Goal: Task Accomplishment & Management: Complete application form

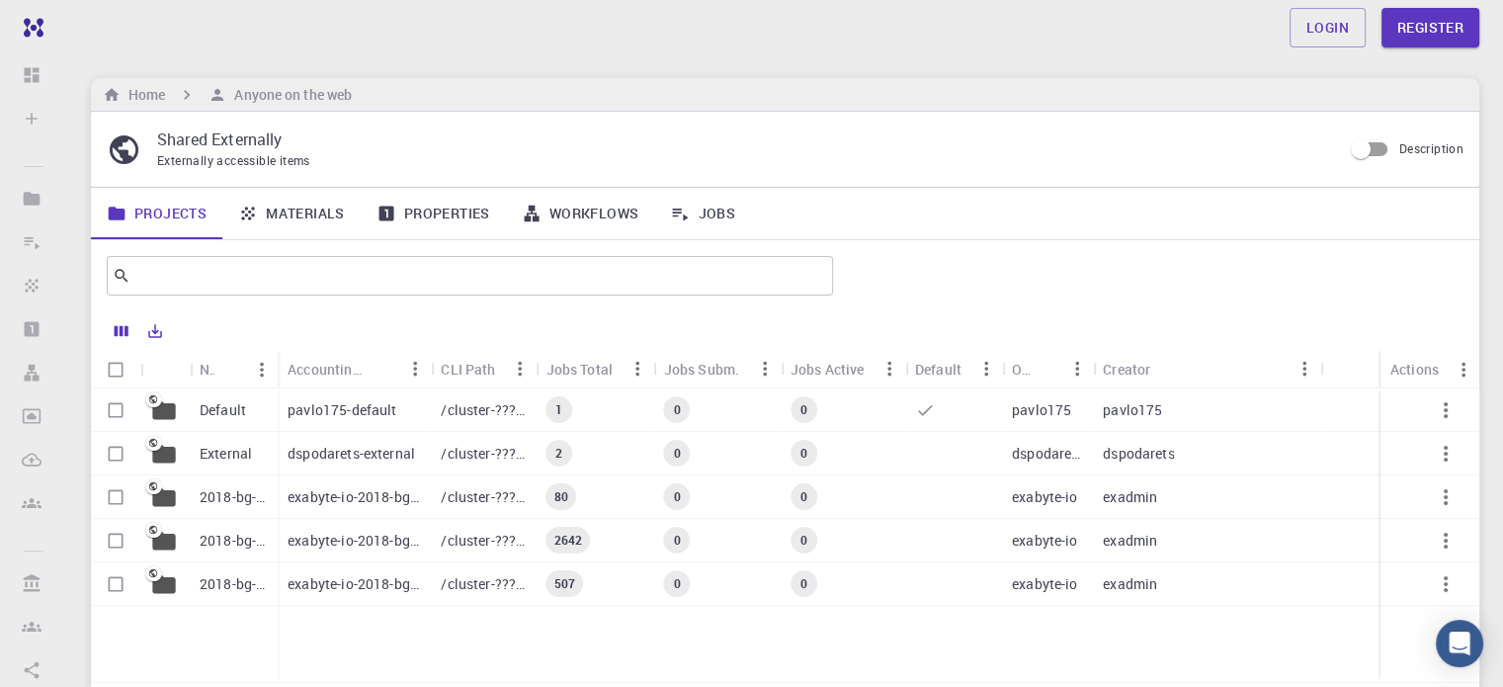
click at [548, 217] on link "Workflows" at bounding box center [580, 213] width 149 height 51
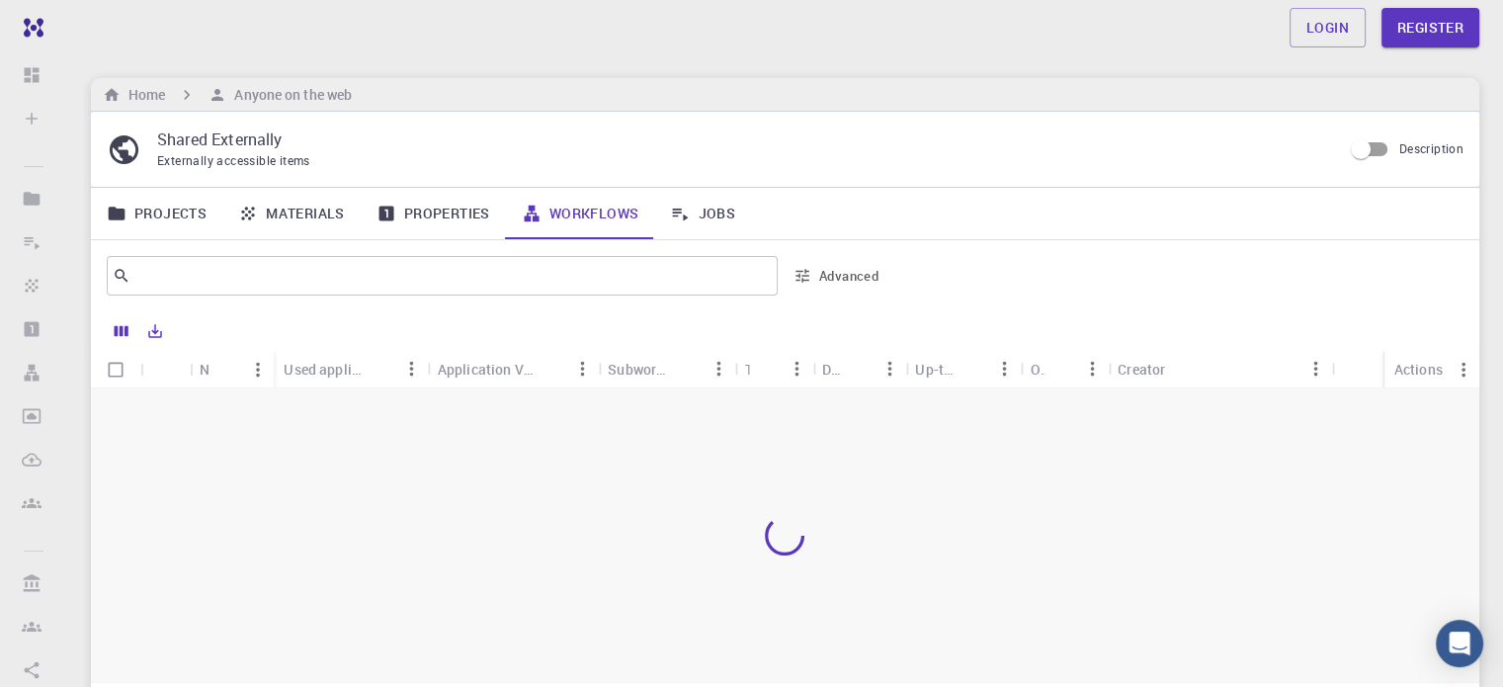
click at [138, 209] on link "Projects" at bounding box center [156, 213] width 131 height 51
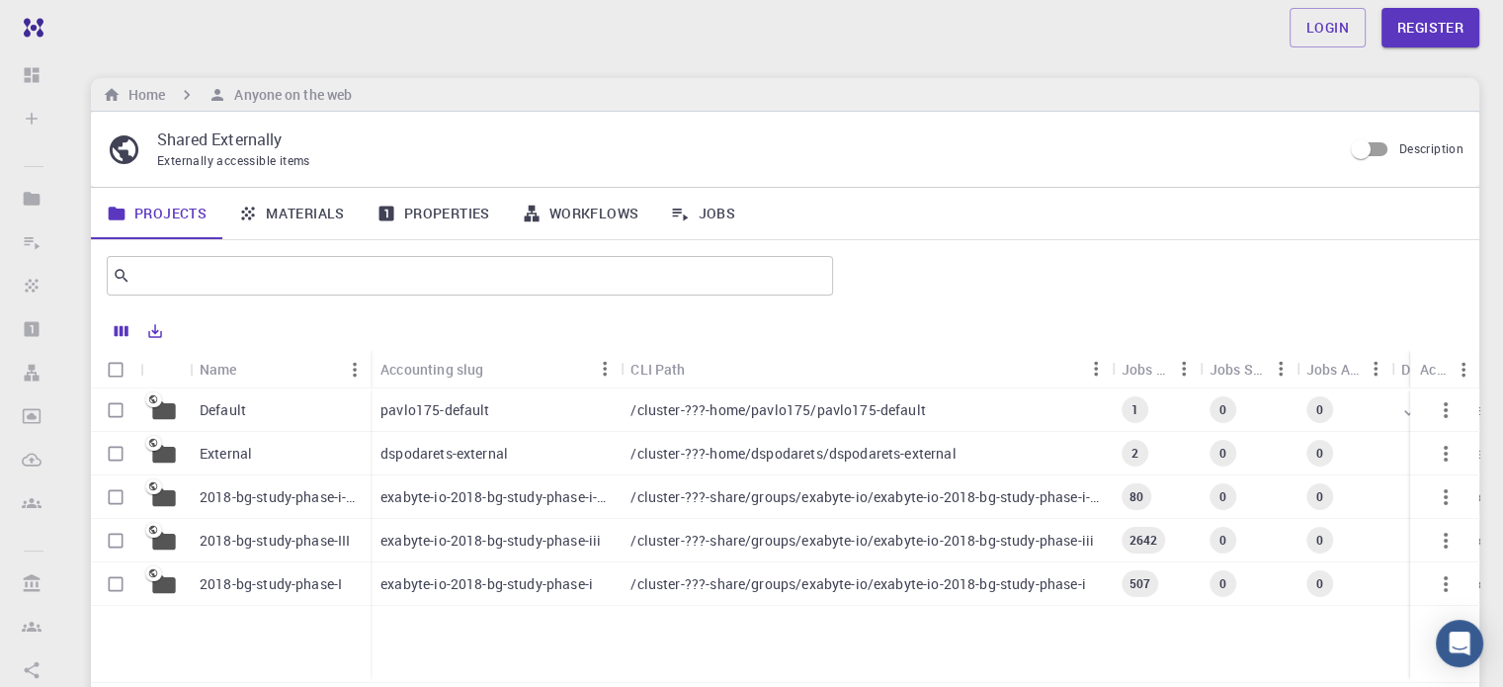
click at [253, 415] on div "Default" at bounding box center [280, 409] width 181 height 43
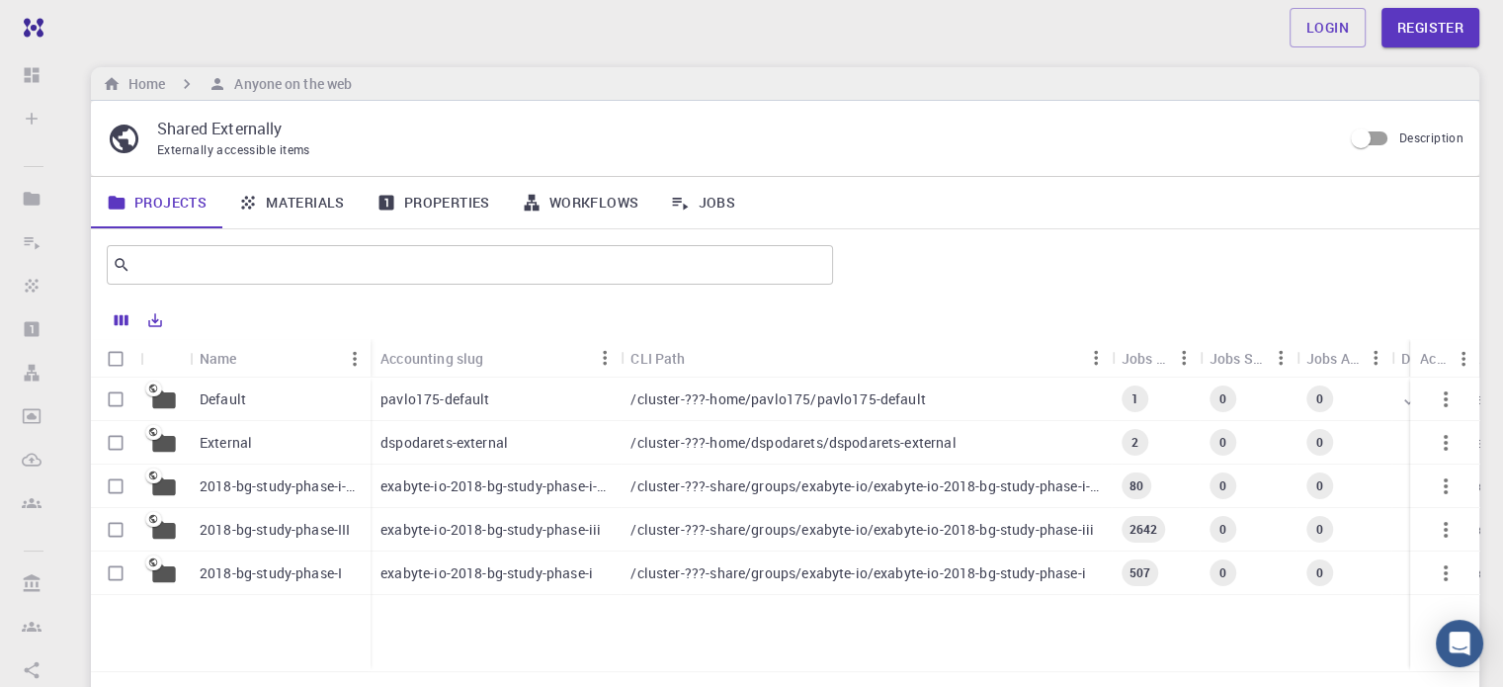
click at [274, 478] on p "2018-bg-study-phase-i-ph" at bounding box center [280, 486] width 161 height 20
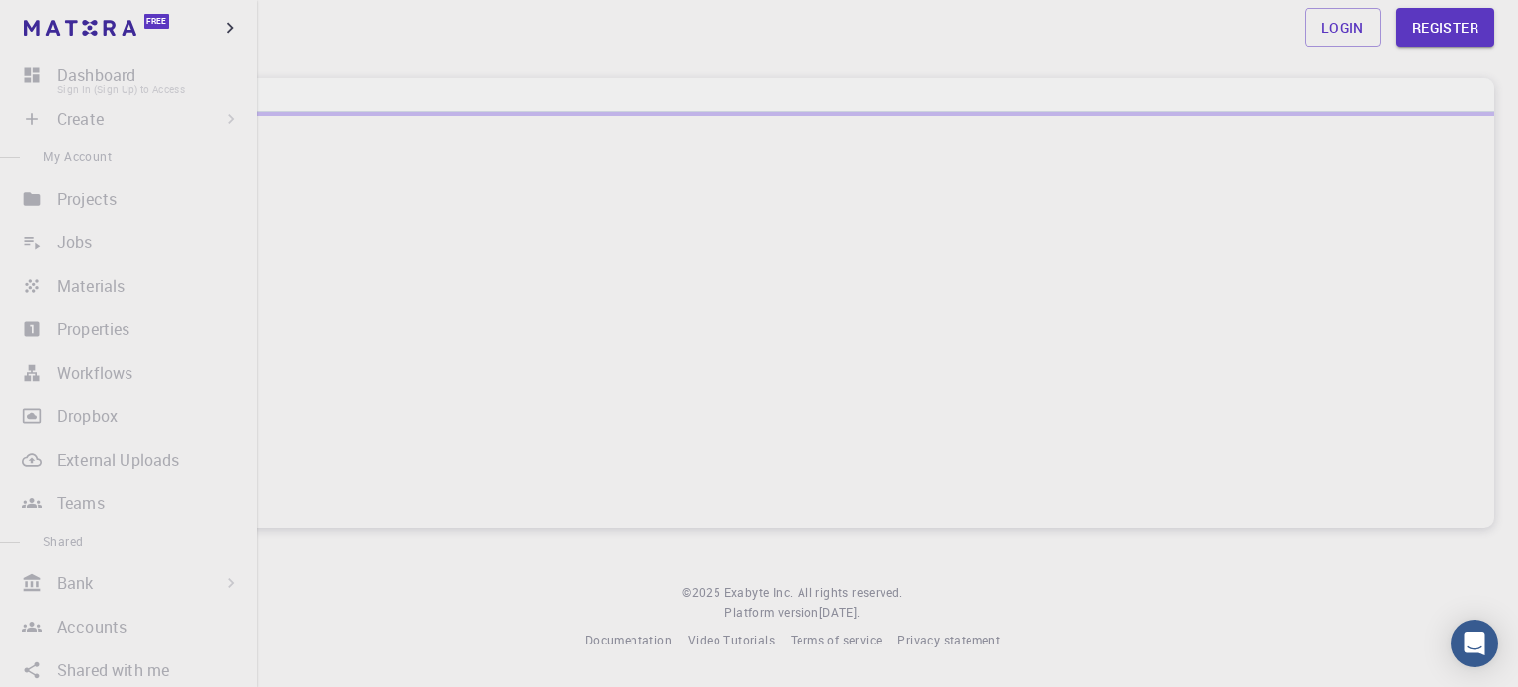
click at [107, 70] on li "Dashboard Sign In (Sign Up) to Access" at bounding box center [128, 75] width 257 height 40
click at [107, 73] on li "Dashboard Sign In (Sign Up) to Access" at bounding box center [128, 75] width 257 height 40
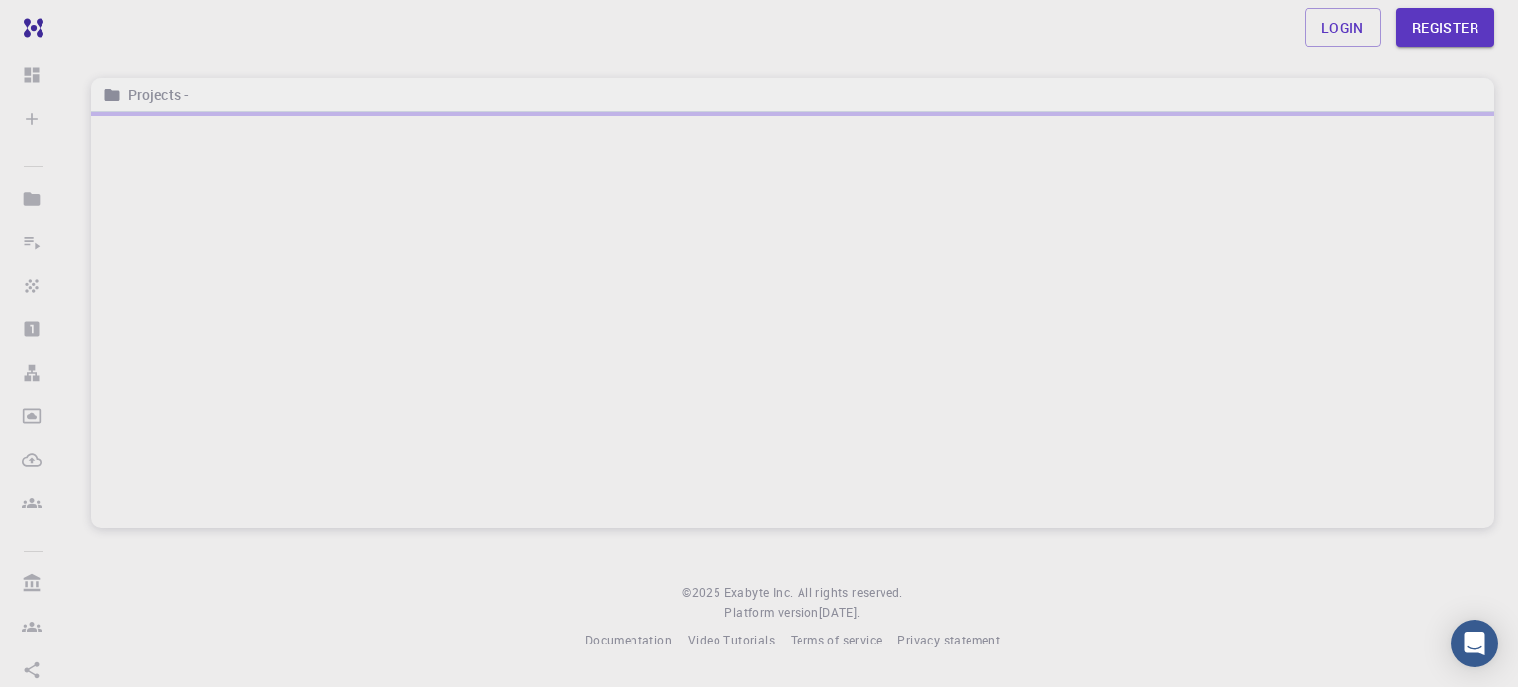
click at [402, 49] on div "Login Register" at bounding box center [792, 27] width 1498 height 55
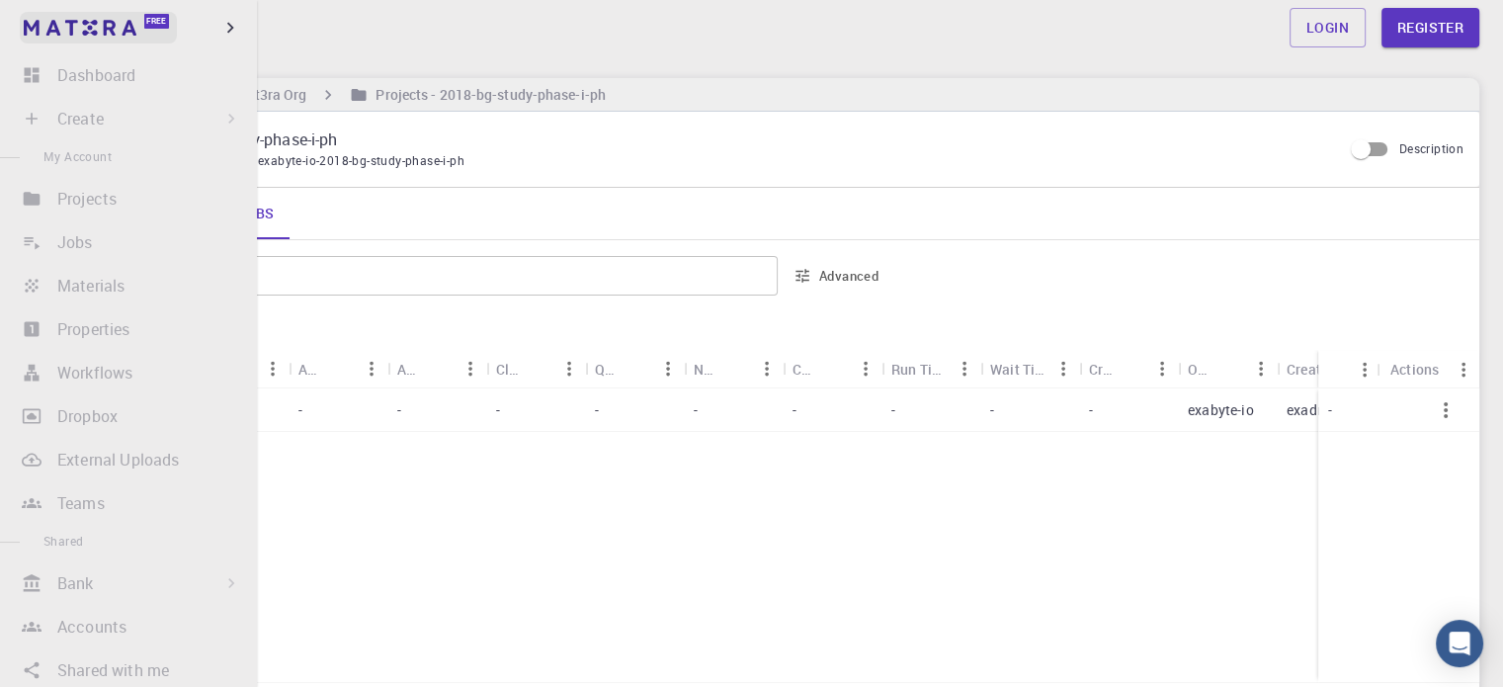
click at [145, 20] on div "Free" at bounding box center [156, 21] width 25 height 15
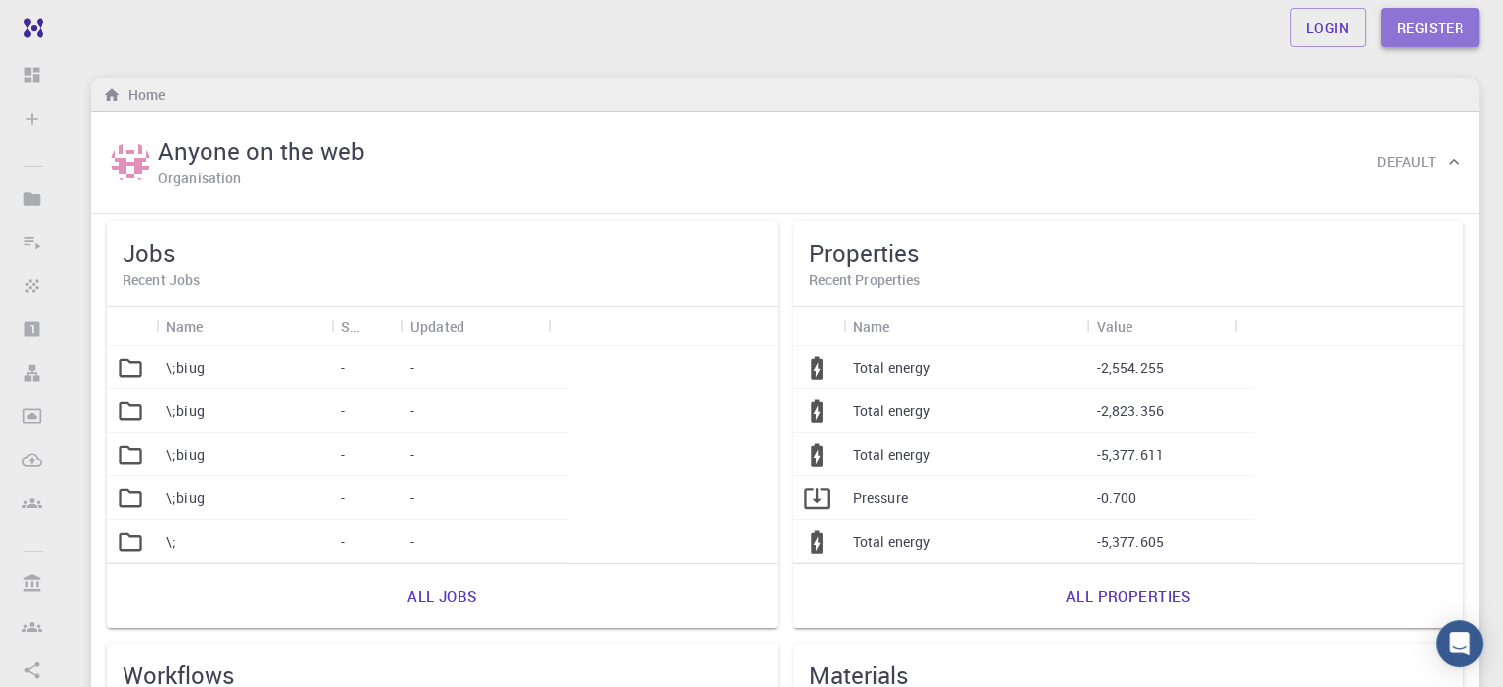
click at [1448, 24] on link "Register" at bounding box center [1431, 28] width 98 height 40
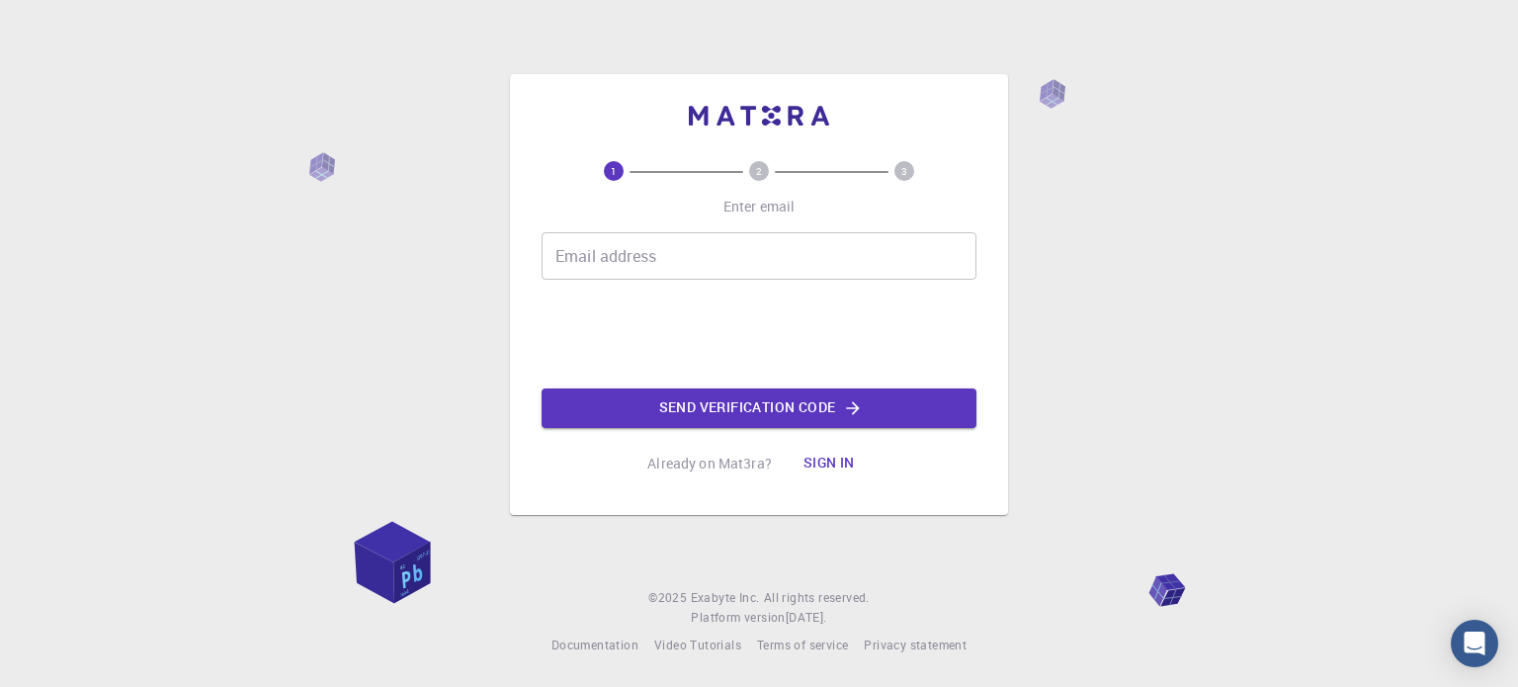
click at [712, 260] on input "Email address" at bounding box center [759, 255] width 435 height 47
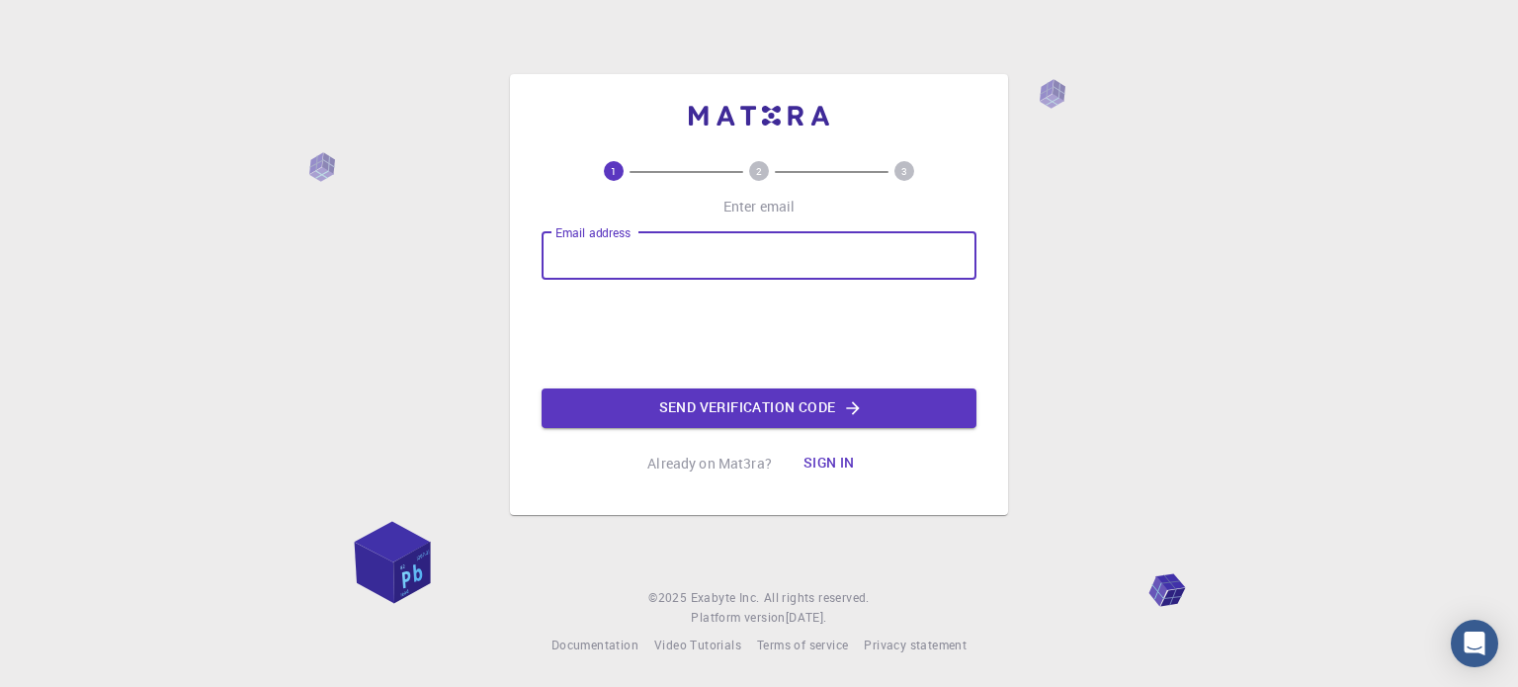
type input "[PERSON_NAME][EMAIL_ADDRESS][DOMAIN_NAME]"
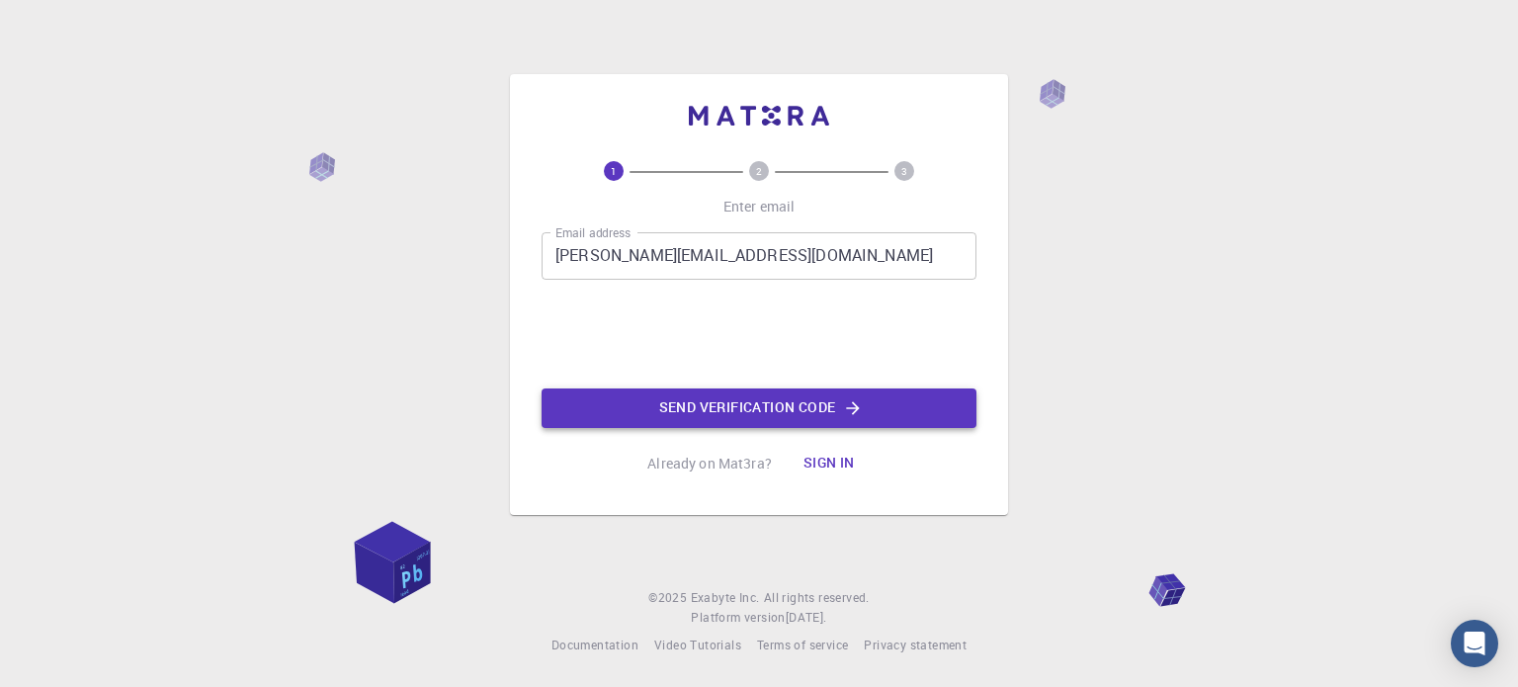
click at [718, 397] on button "Send verification code" at bounding box center [759, 408] width 435 height 40
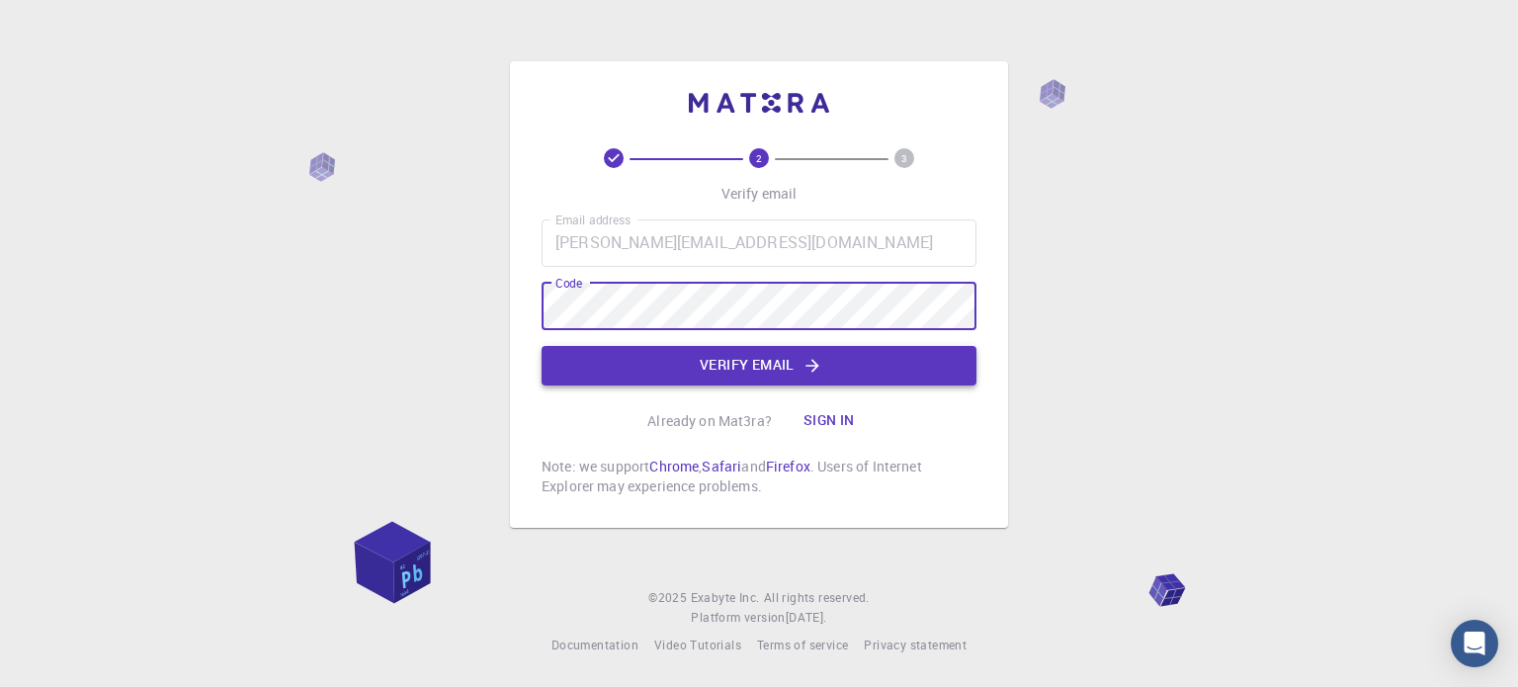
click at [701, 364] on button "Verify email" at bounding box center [759, 366] width 435 height 40
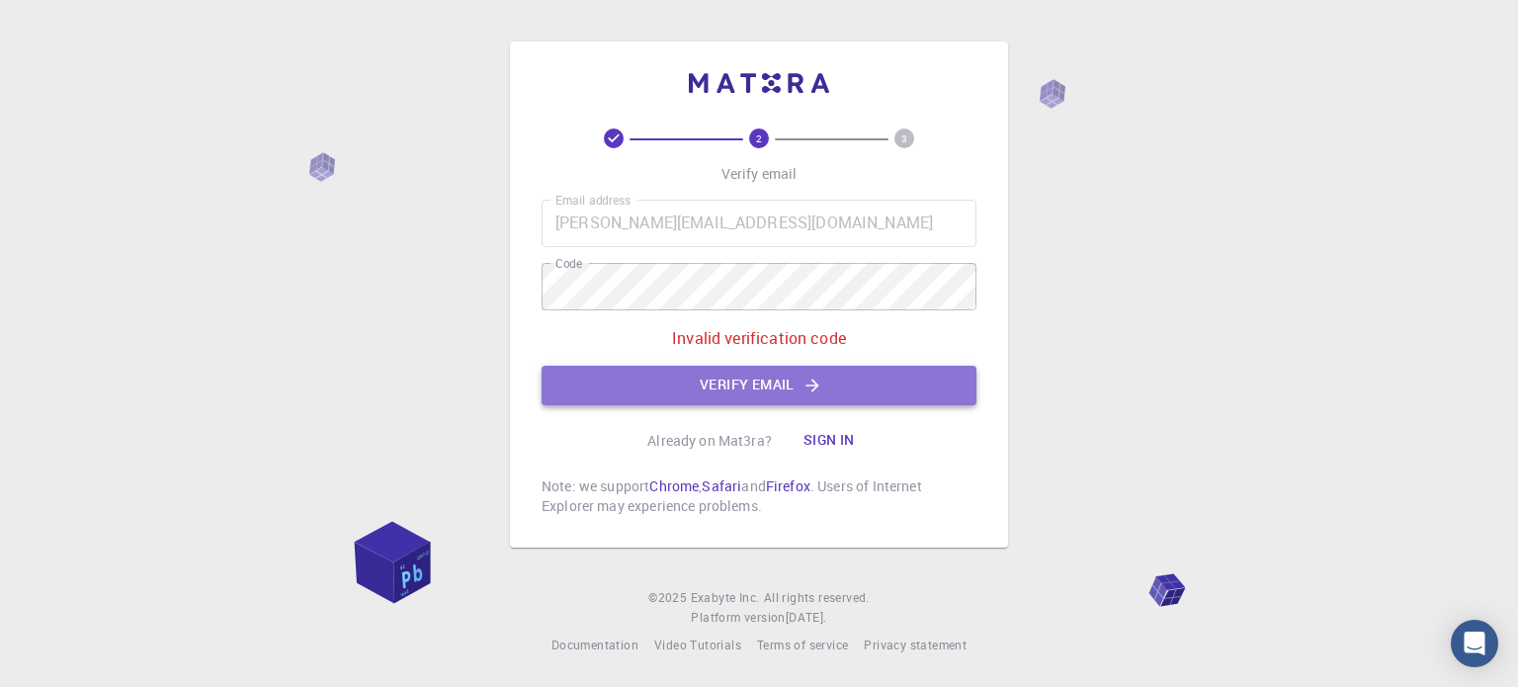
click at [716, 380] on button "Verify email" at bounding box center [759, 386] width 435 height 40
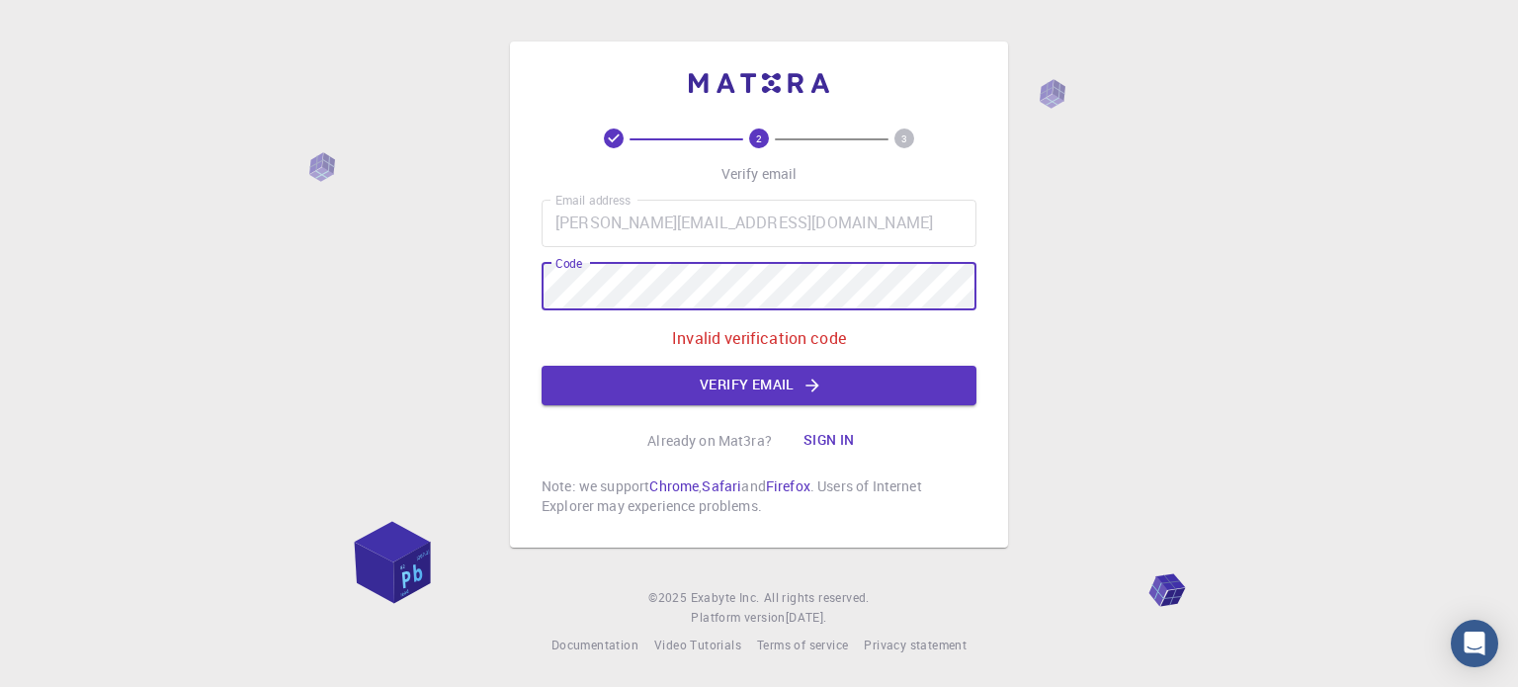
click at [504, 304] on div "2 3 Verify email Email address [EMAIL_ADDRESS][DOMAIN_NAME] Email address Code …" at bounding box center [759, 343] width 1518 height 687
click at [666, 375] on button "Verify email" at bounding box center [759, 386] width 435 height 40
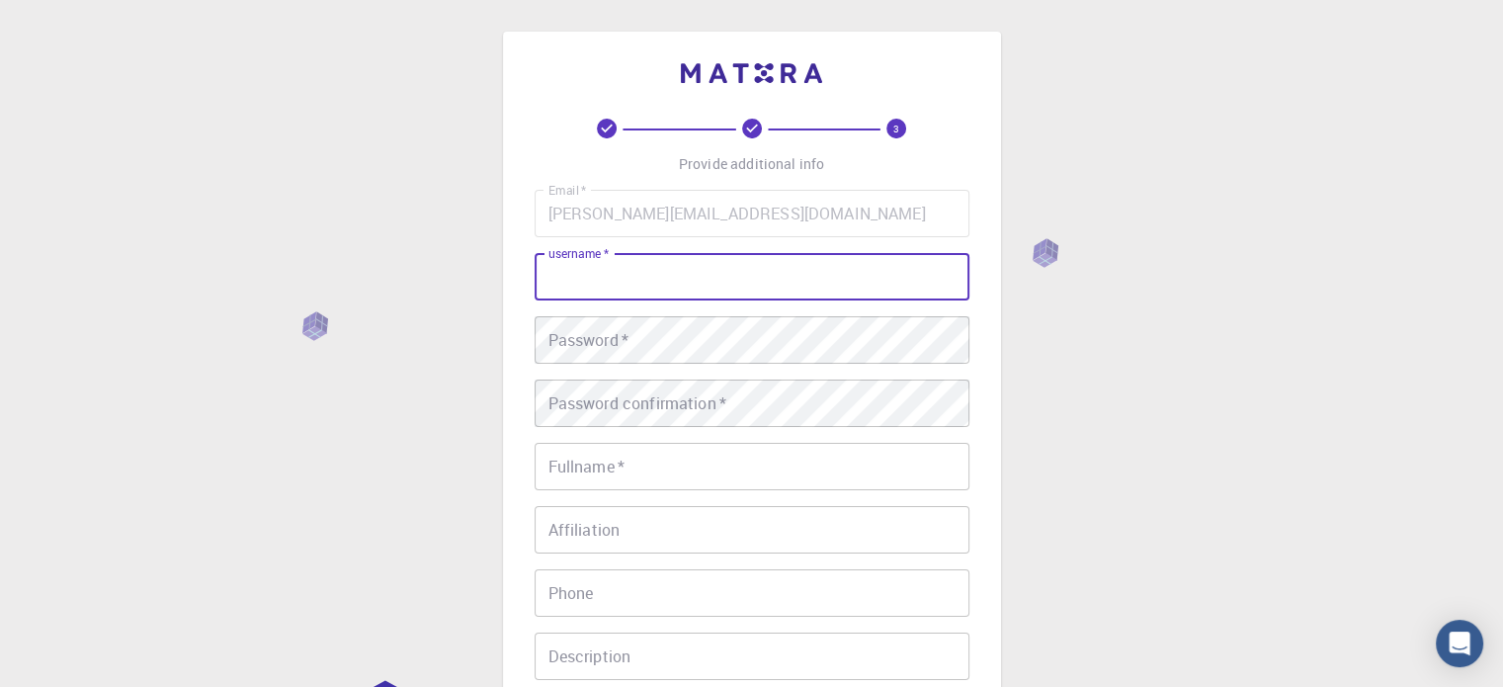
click at [665, 275] on input "username   *" at bounding box center [752, 276] width 435 height 47
type input "mrasujiono"
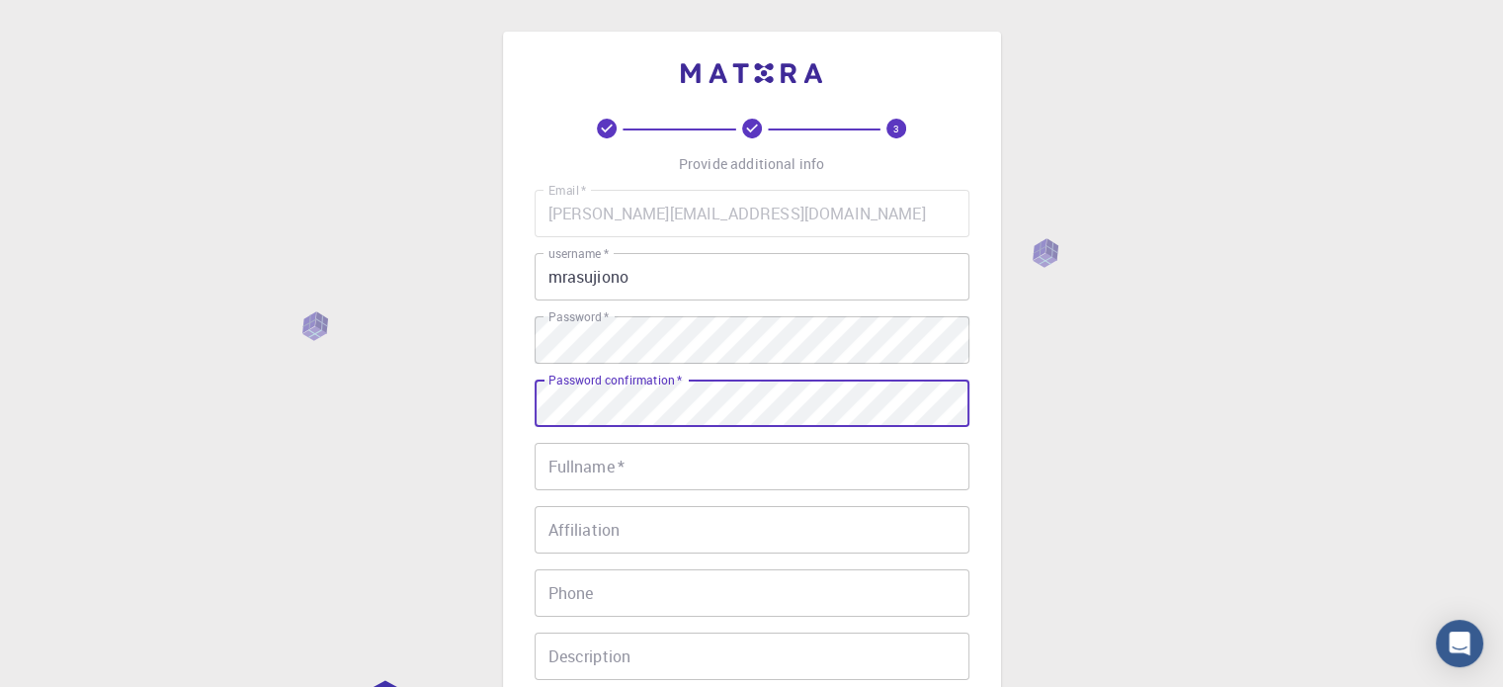
click at [680, 387] on div "Password confirmation   * Password confirmation   *" at bounding box center [752, 402] width 435 height 47
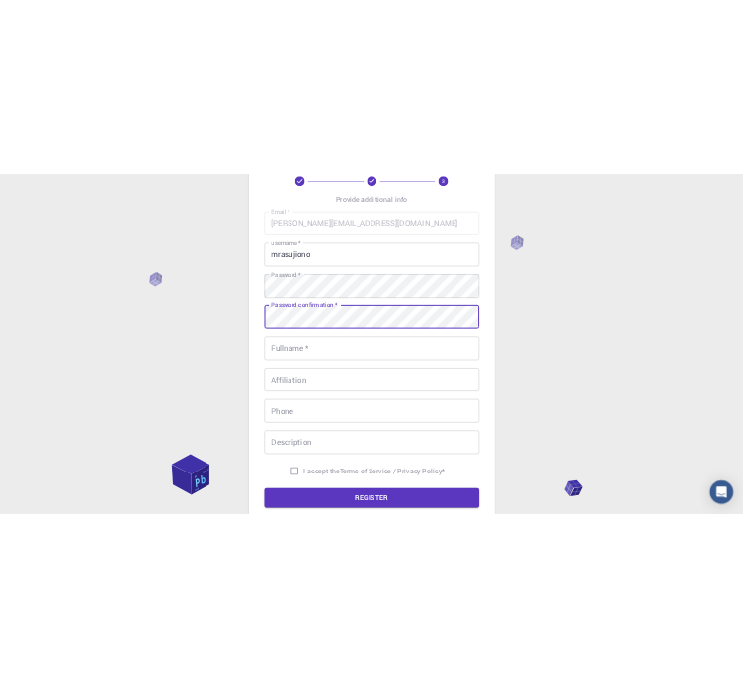
scroll to position [117, 0]
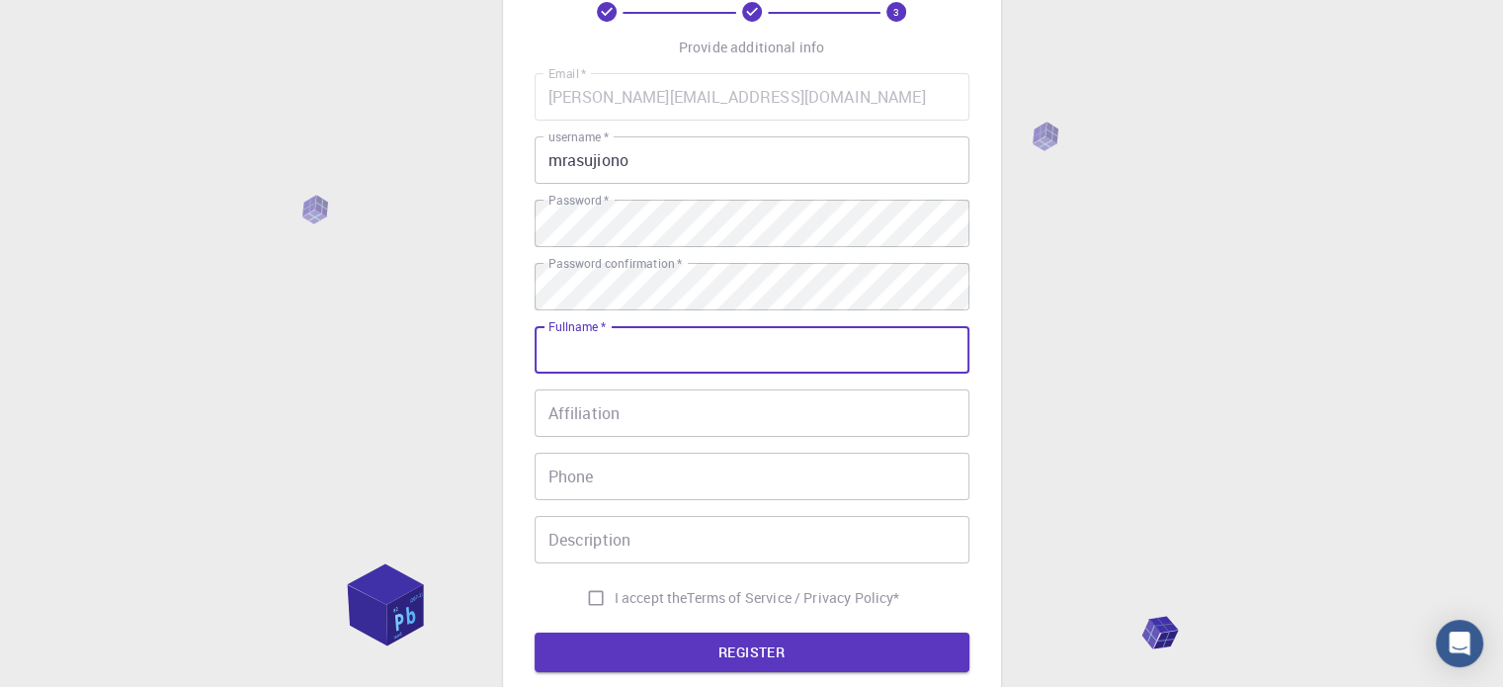
click at [635, 355] on input "Fullname   *" at bounding box center [752, 349] width 435 height 47
type input "[PERSON_NAME]"
click at [558, 477] on input "081243581527" at bounding box center [752, 476] width 435 height 47
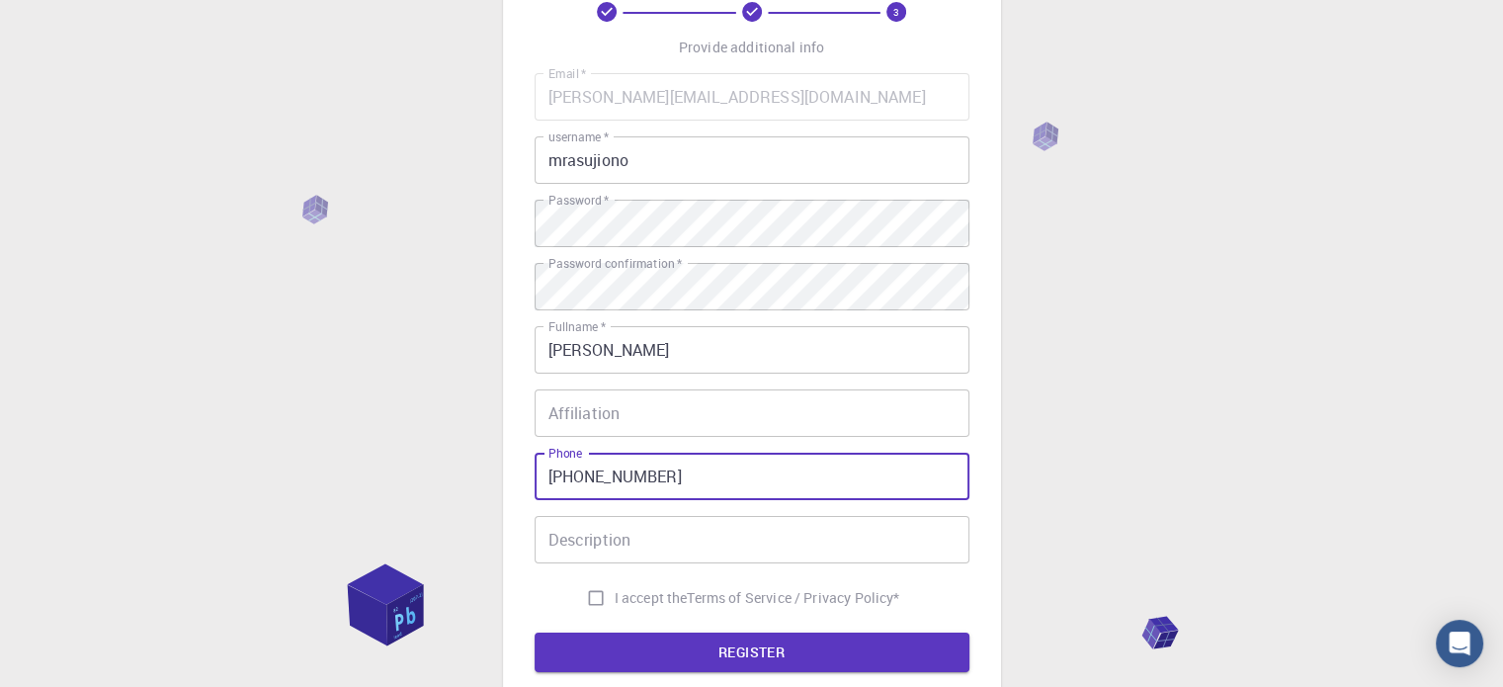
type input "[PHONE_NUMBER]"
click at [609, 423] on input "Affiliation" at bounding box center [752, 412] width 435 height 47
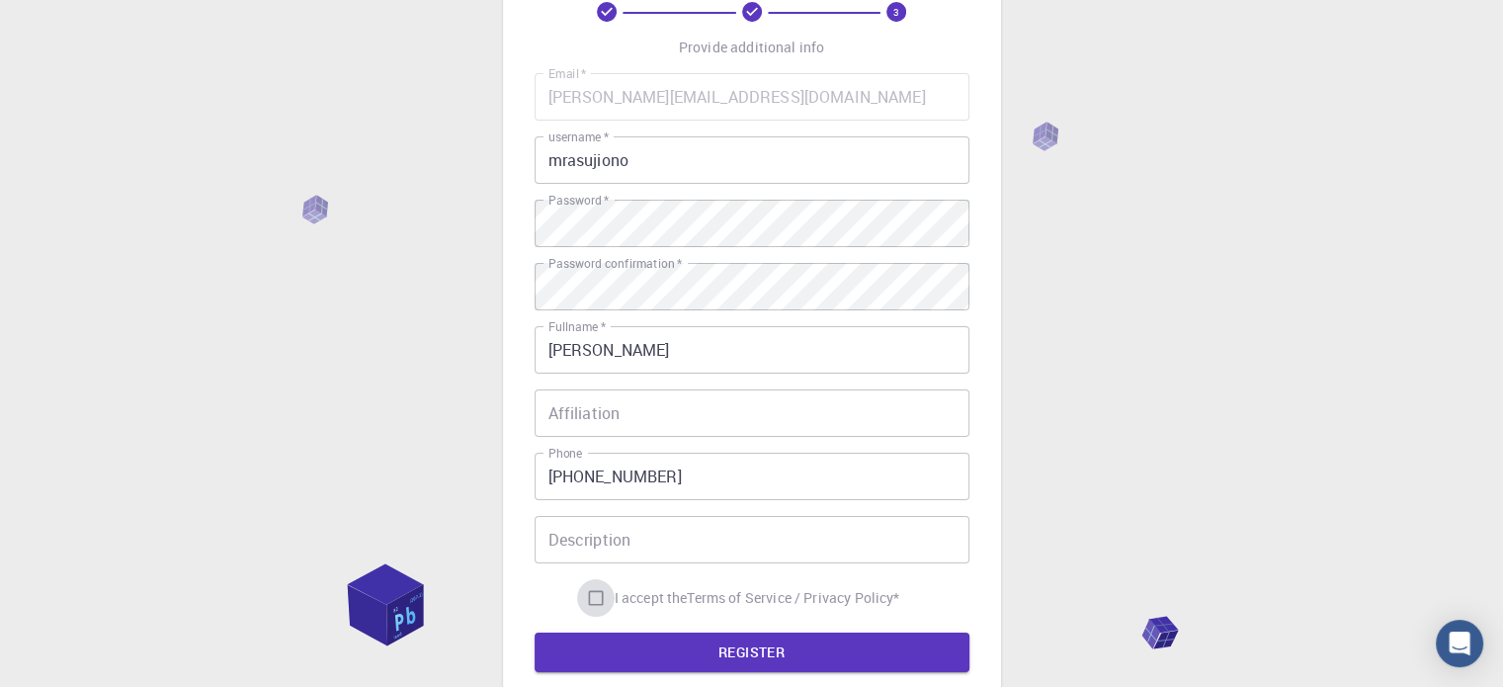
click at [592, 593] on input "I accept the Terms of Service / Privacy Policy *" at bounding box center [596, 598] width 38 height 38
checkbox input "true"
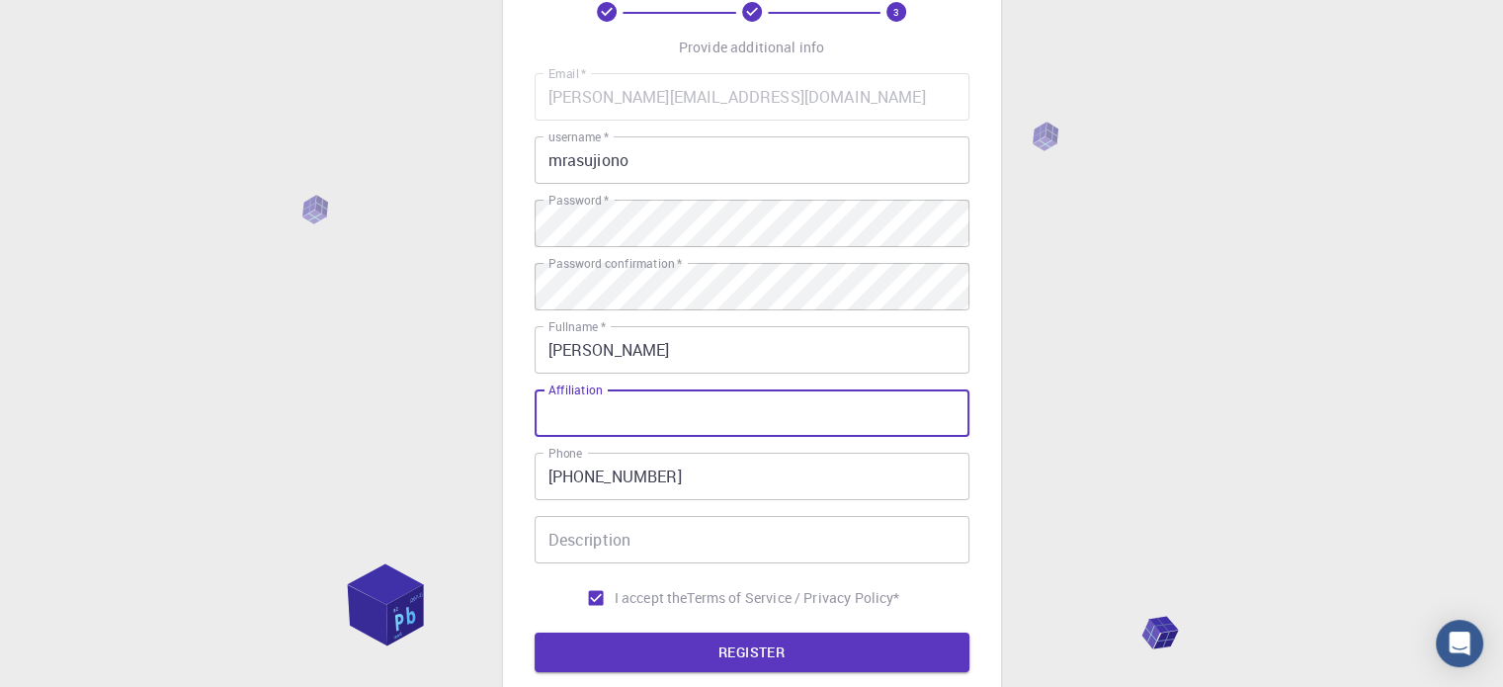
click at [634, 418] on input "Affiliation" at bounding box center [752, 412] width 435 height 47
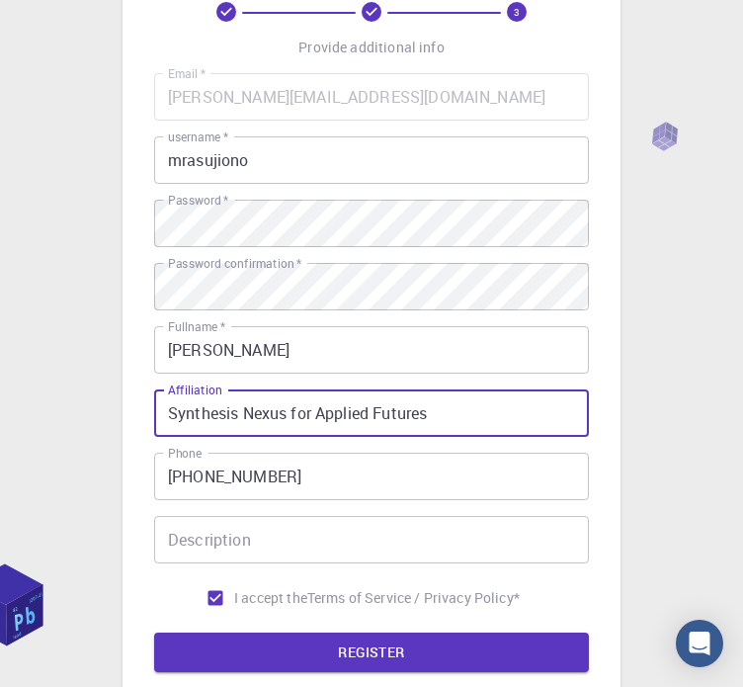
type input "Synthesis Nexus for Applied Futures"
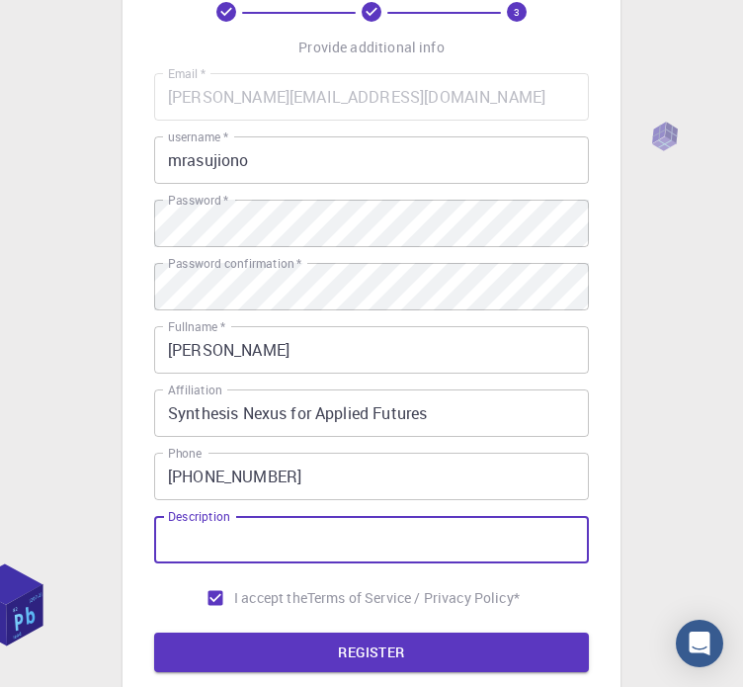
click at [304, 553] on input "Description" at bounding box center [371, 539] width 435 height 47
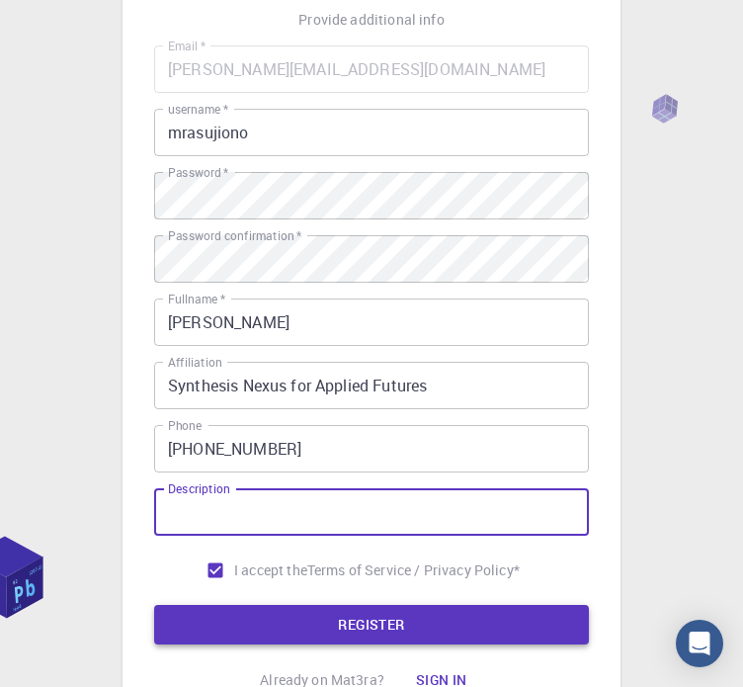
scroll to position [145, 0]
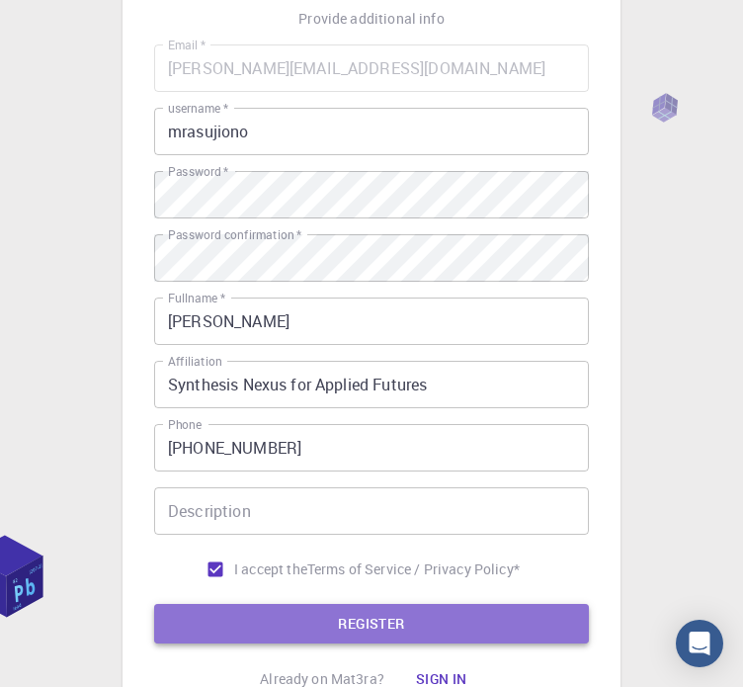
click at [365, 630] on button "REGISTER" at bounding box center [371, 624] width 435 height 40
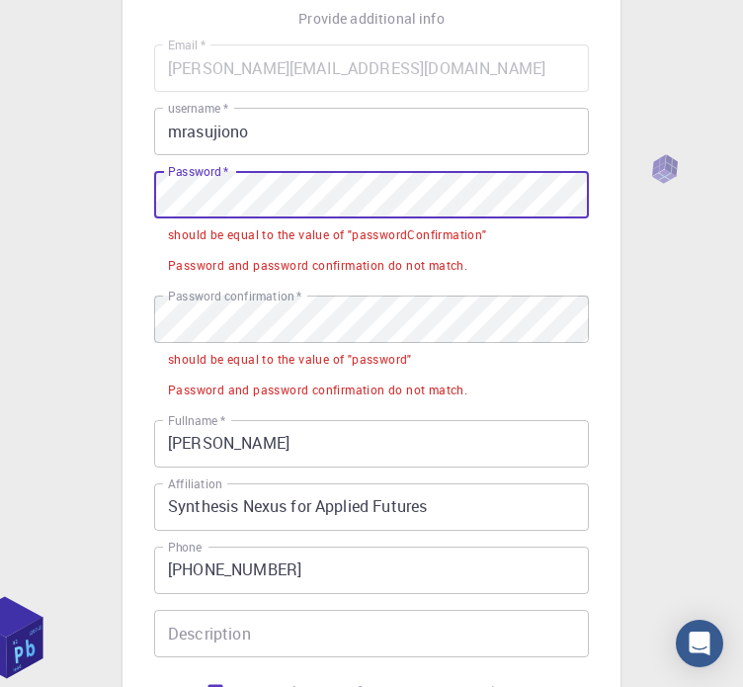
click at [96, 226] on div "3 Provide additional info Email   * [EMAIL_ADDRESS][DOMAIN_NAME] Email   * user…" at bounding box center [371, 419] width 743 height 1128
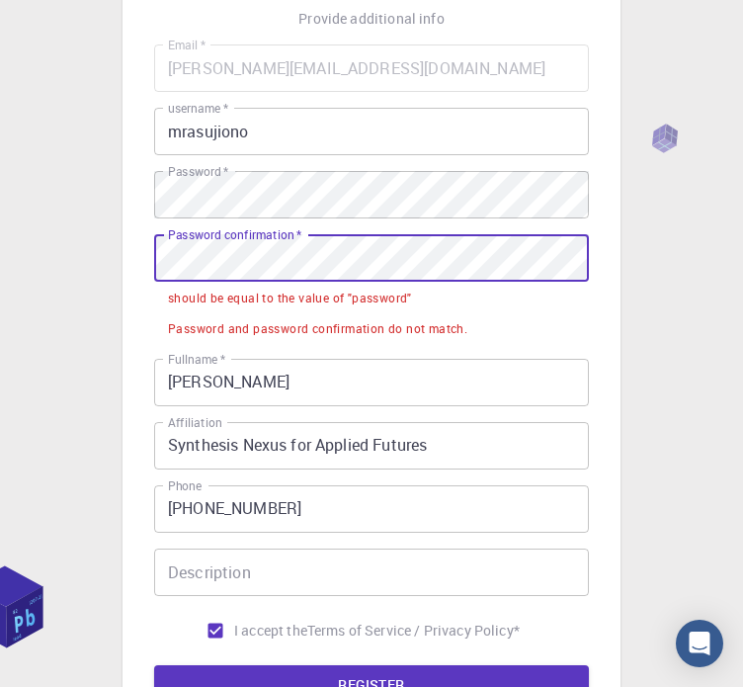
click at [126, 272] on div "3 Provide additional info Email   * [EMAIL_ADDRESS][DOMAIN_NAME] Email   * user…" at bounding box center [372, 338] width 498 height 905
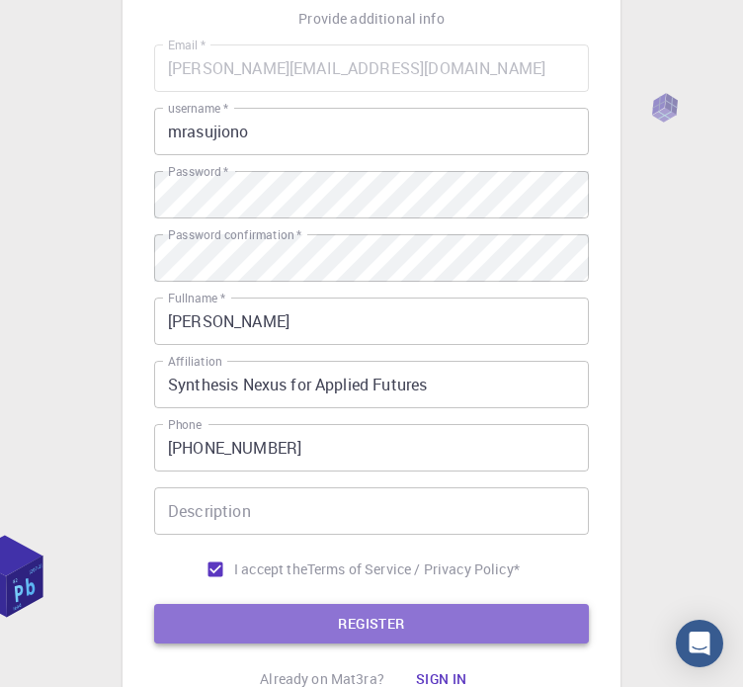
click at [387, 639] on button "REGISTER" at bounding box center [371, 624] width 435 height 40
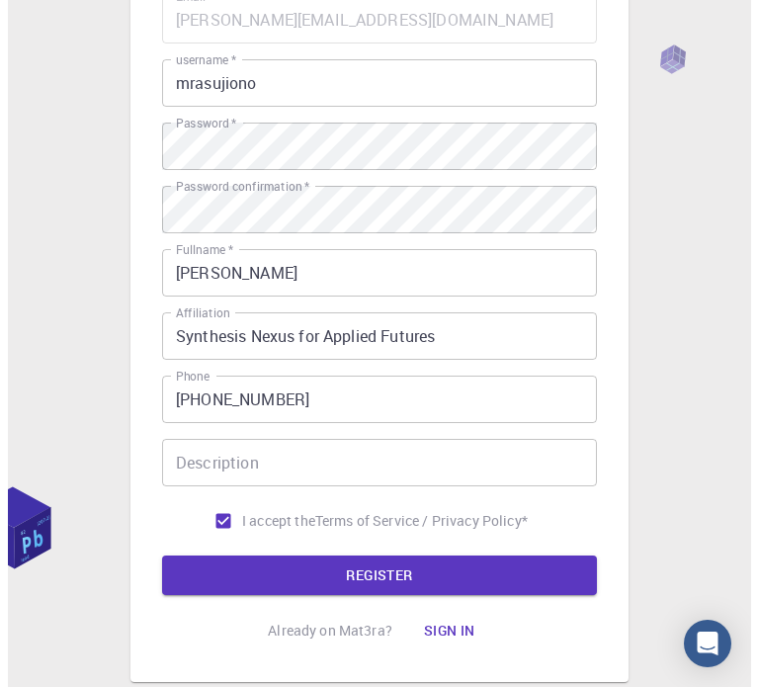
scroll to position [0, 0]
